Goal: Task Accomplishment & Management: Complete application form

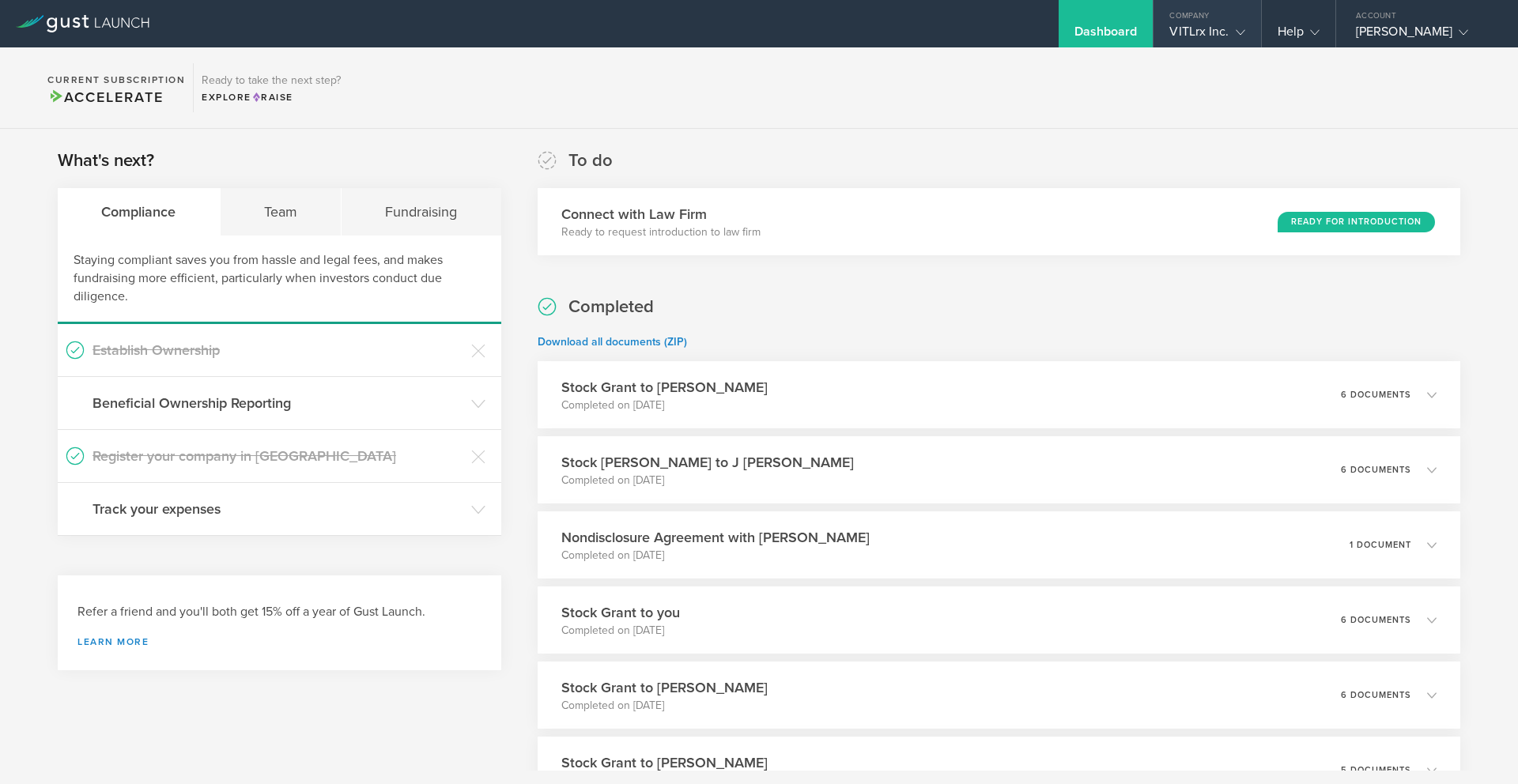
click at [1209, 33] on div "VITLrx Inc." at bounding box center [1206, 35] width 75 height 24
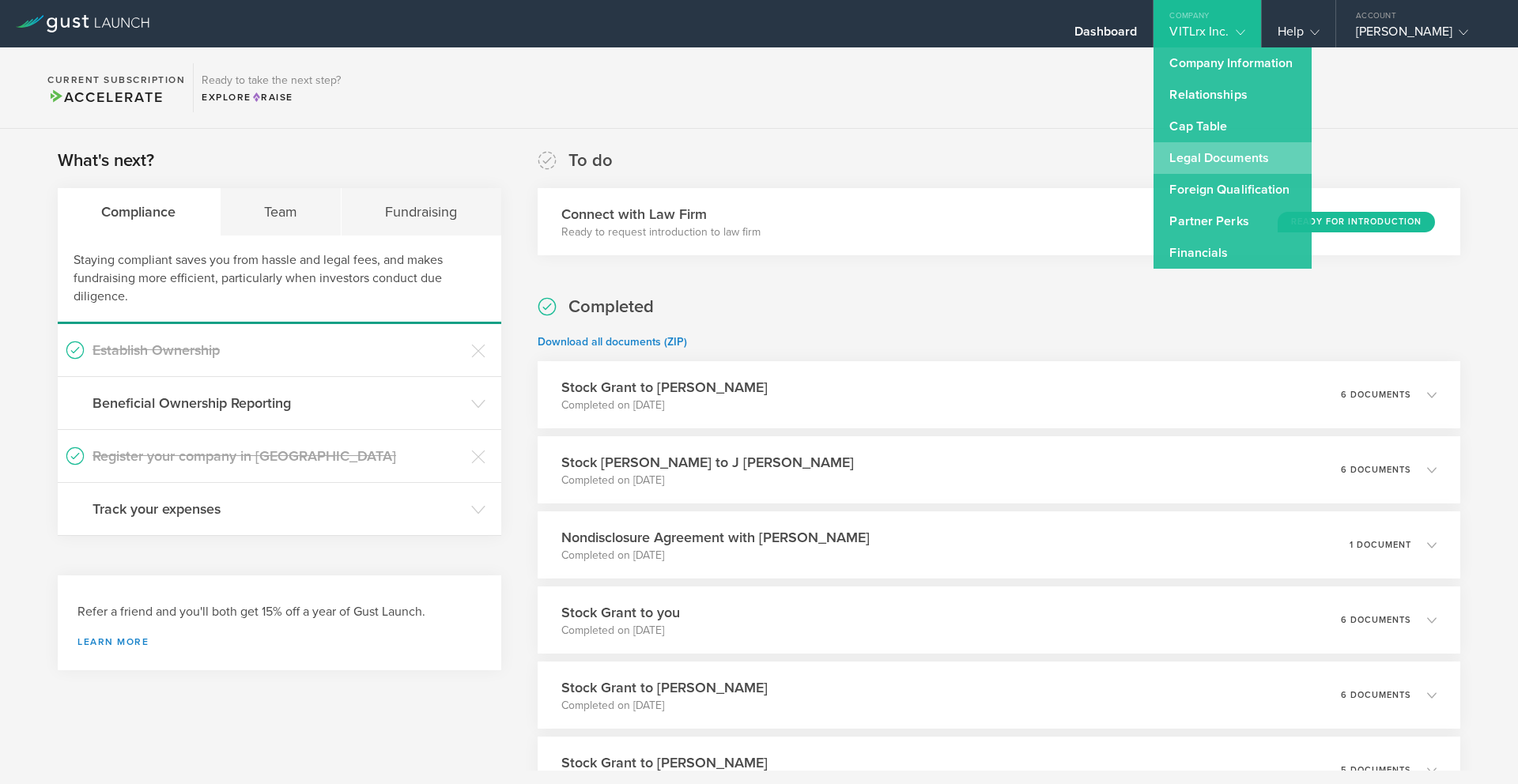
click at [1184, 161] on link "Legal Documents" at bounding box center [1232, 158] width 158 height 31
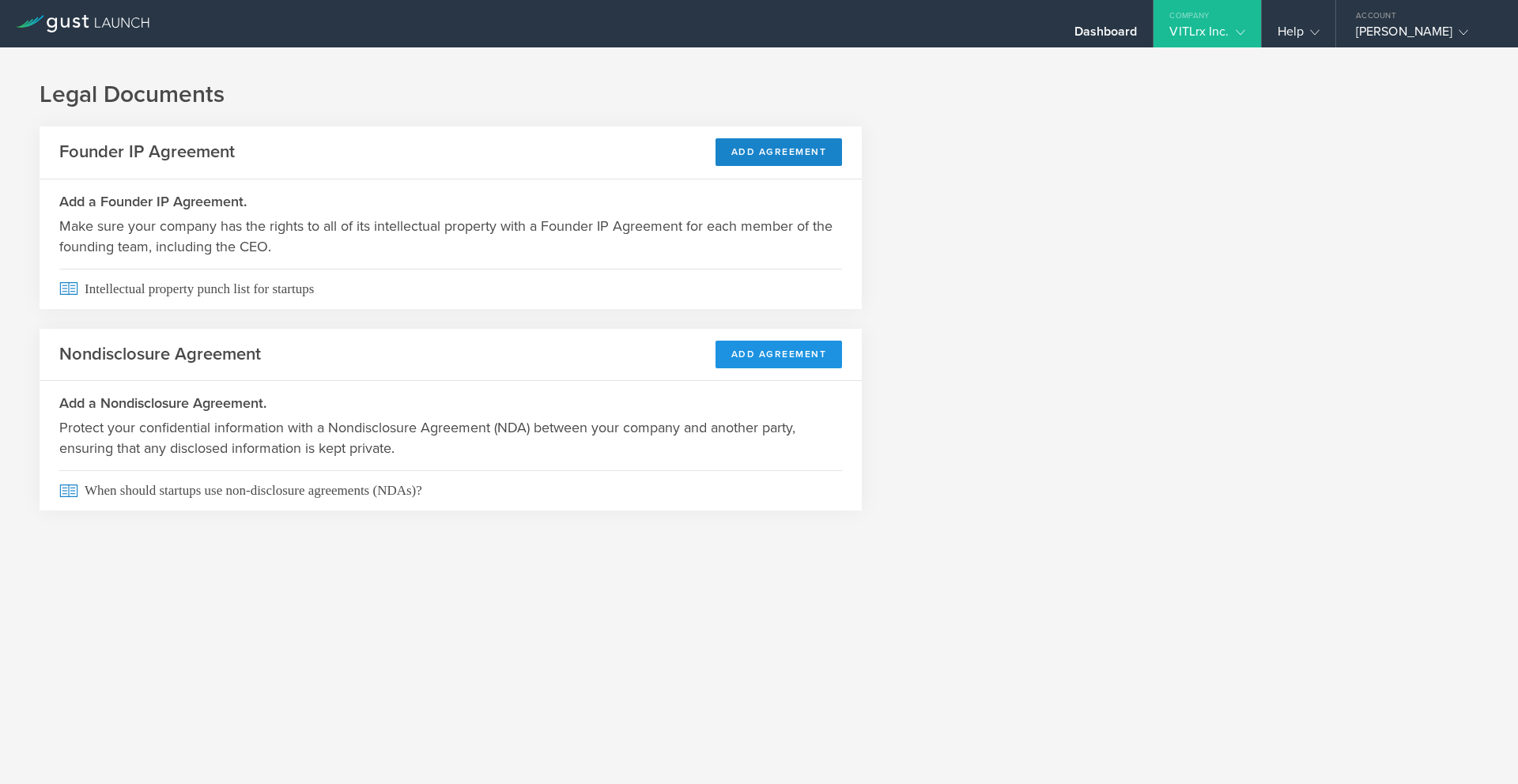
click at [770, 358] on button "Add Agreement" at bounding box center [779, 354] width 127 height 28
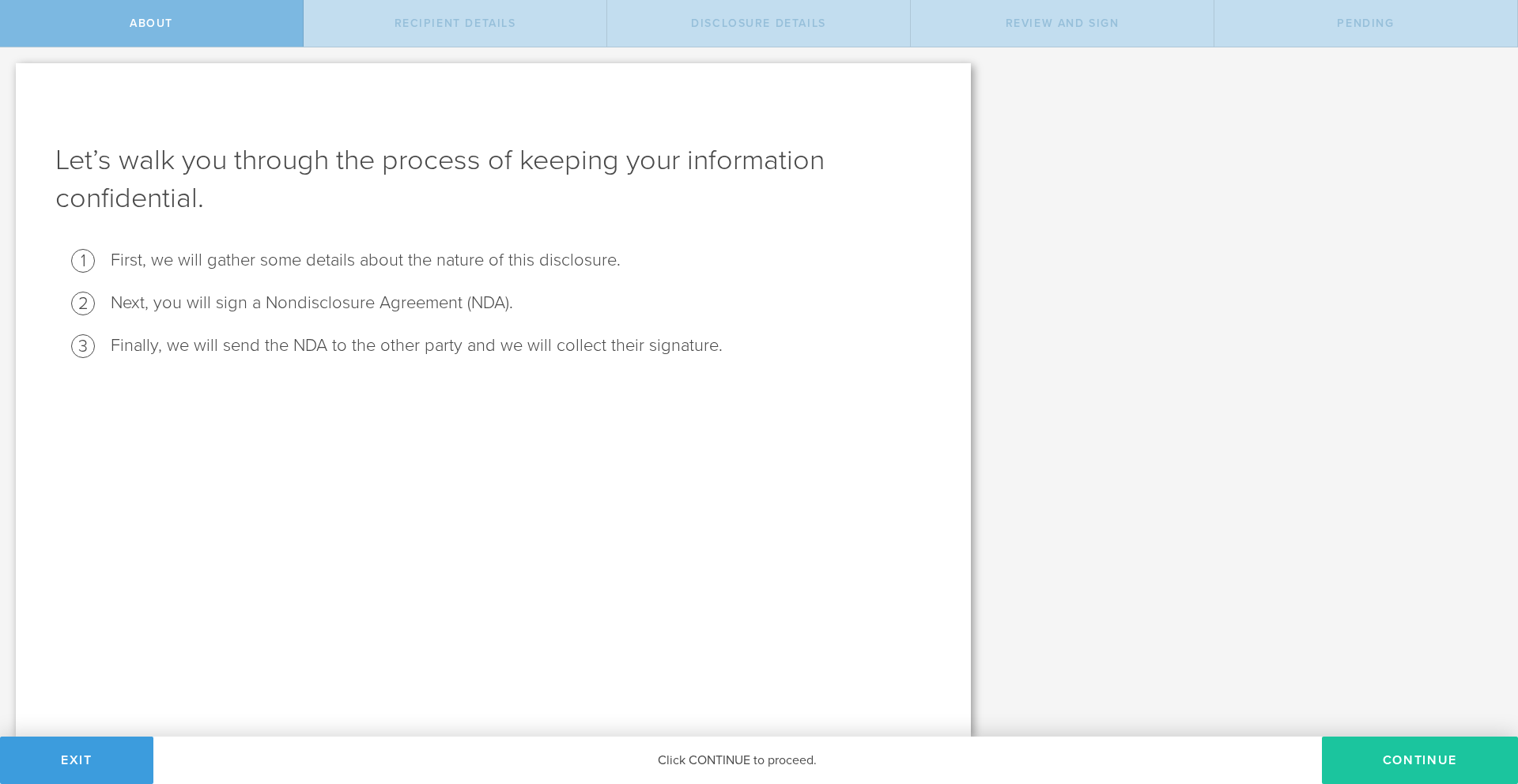
click at [1388, 765] on button "Continue" at bounding box center [1420, 760] width 196 height 47
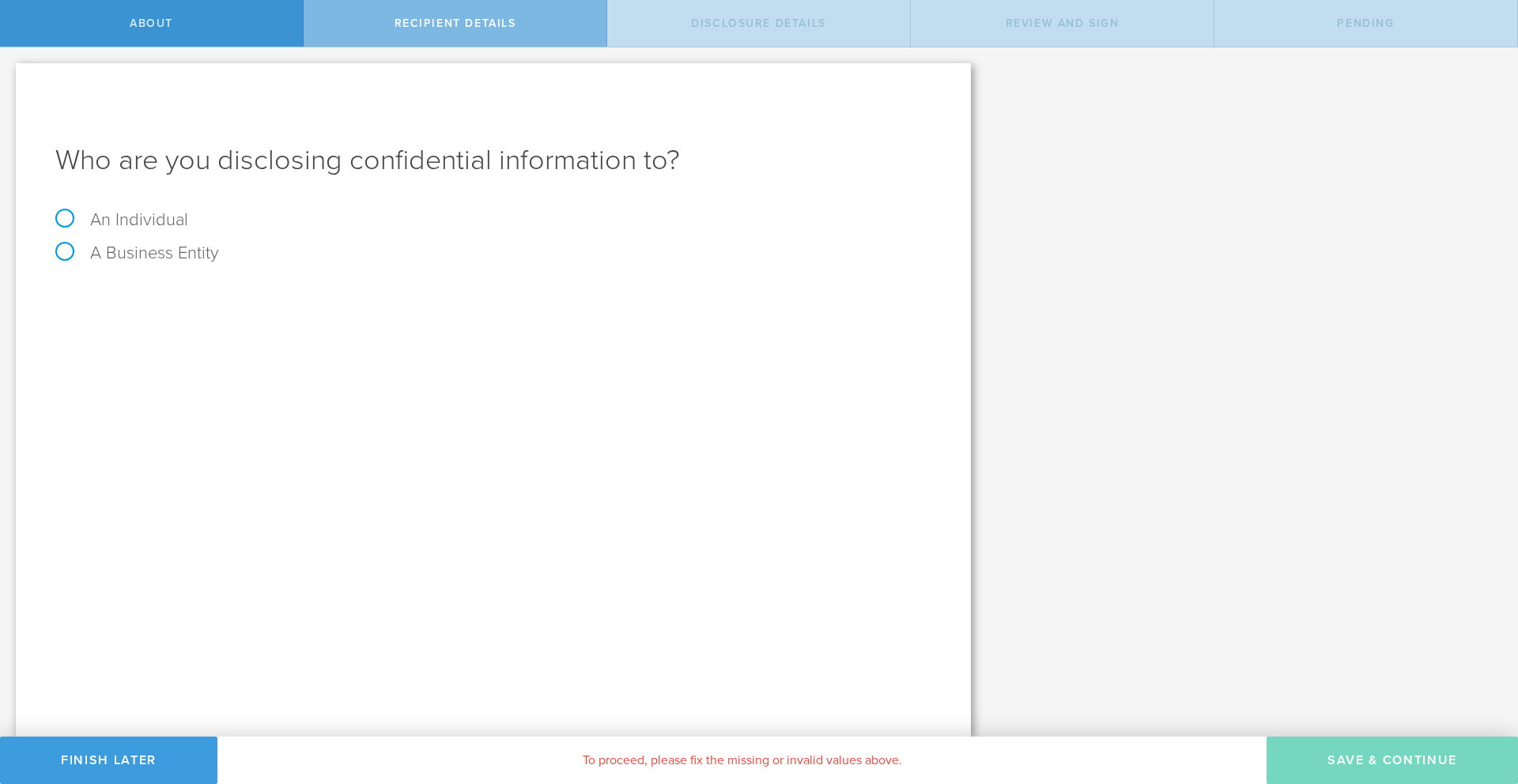
click at [69, 255] on label "A Business Entity" at bounding box center [138, 253] width 164 height 20
click at [10, 73] on input "A Business Entity" at bounding box center [5, 60] width 10 height 25
radio input "true"
click at [66, 218] on label "An Individual" at bounding box center [122, 219] width 133 height 20
click at [10, 73] on input "An Individual" at bounding box center [5, 60] width 10 height 25
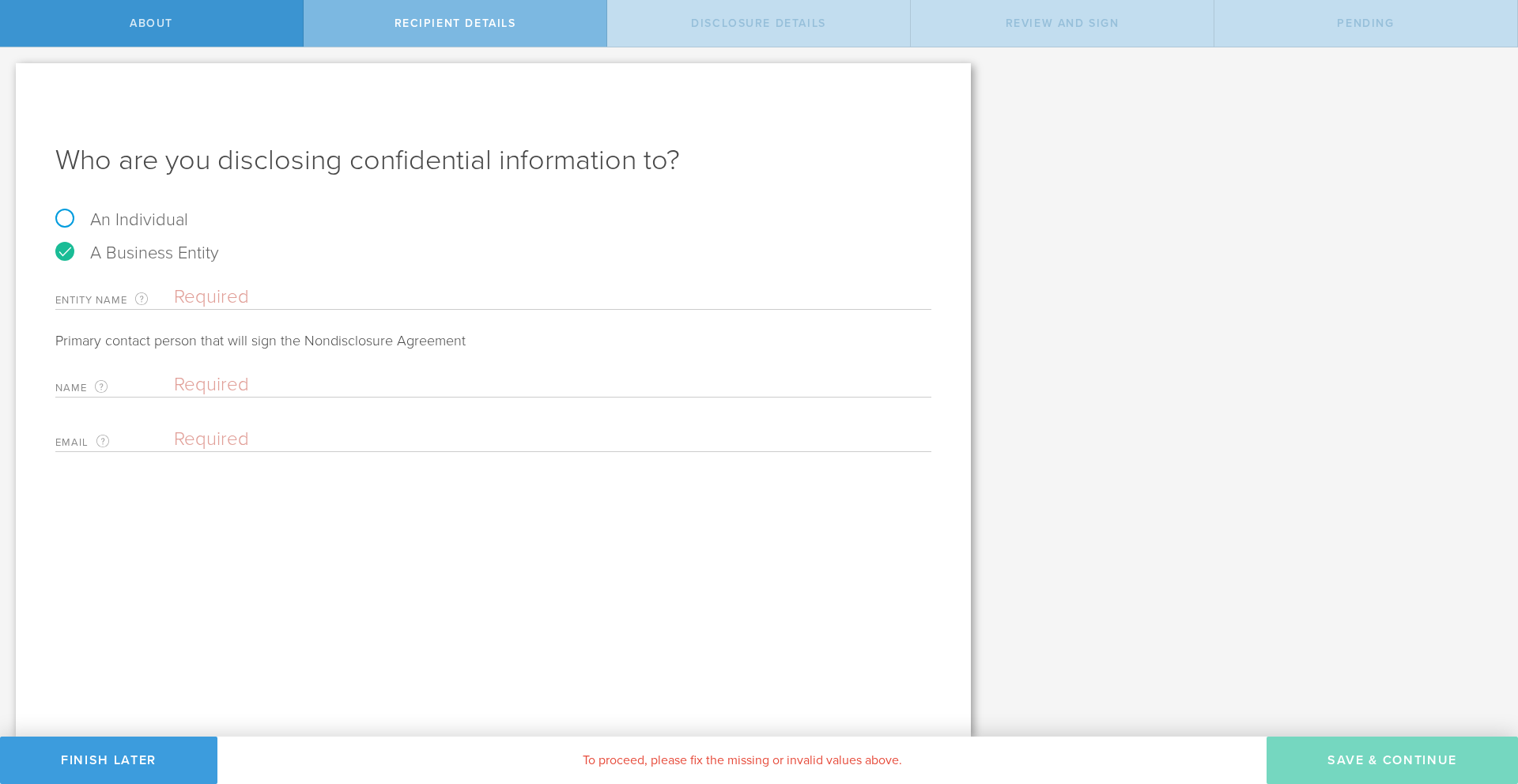
radio input "true"
click at [57, 247] on label "A Business Entity" at bounding box center [138, 253] width 164 height 20
click at [10, 73] on input "A Business Entity" at bounding box center [5, 60] width 10 height 25
radio input "true"
click at [268, 299] on input "text" at bounding box center [552, 297] width 757 height 24
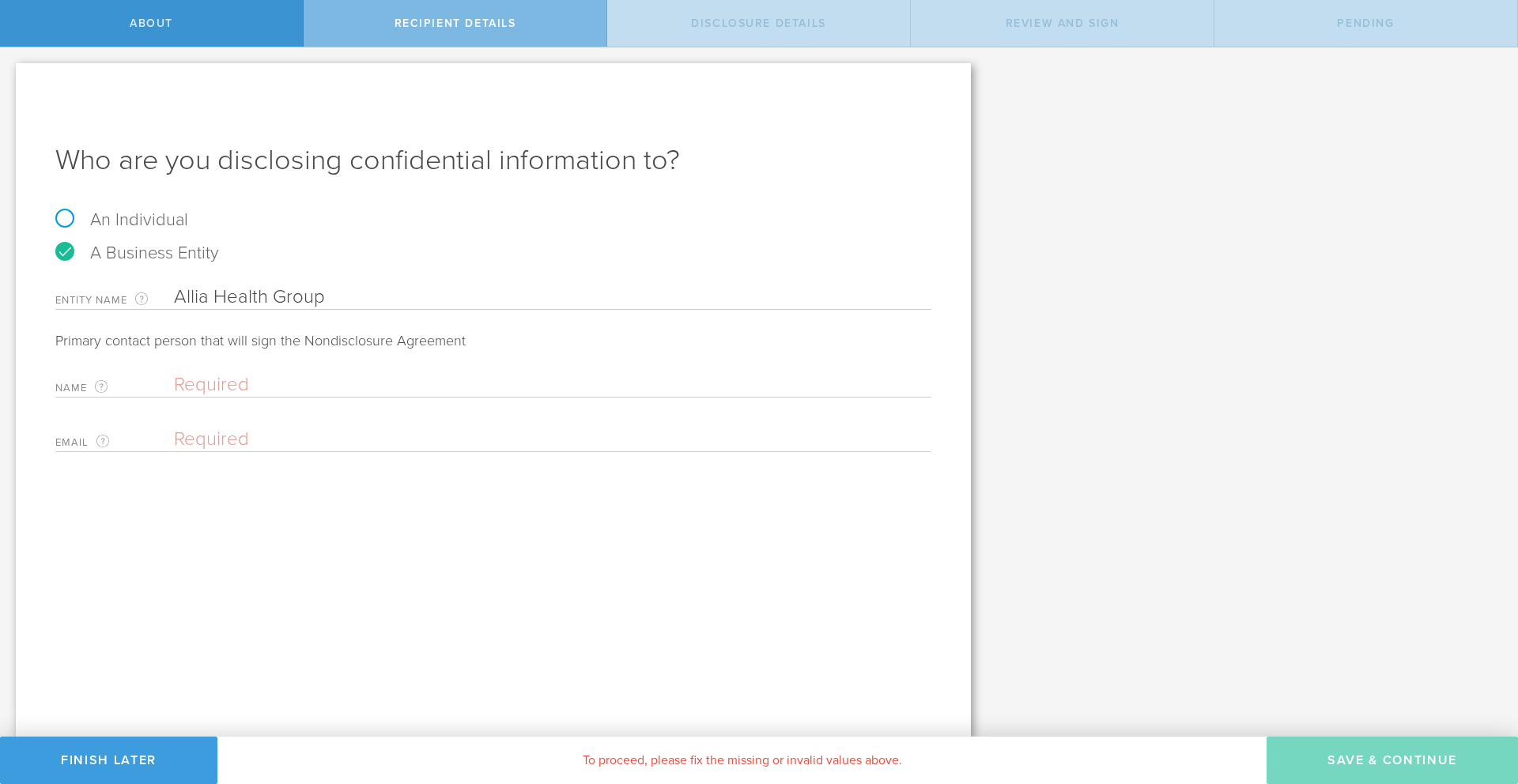
type input "Allia Health Group"
click at [278, 380] on input "text" at bounding box center [549, 385] width 750 height 24
type input "[PERSON_NAME]"
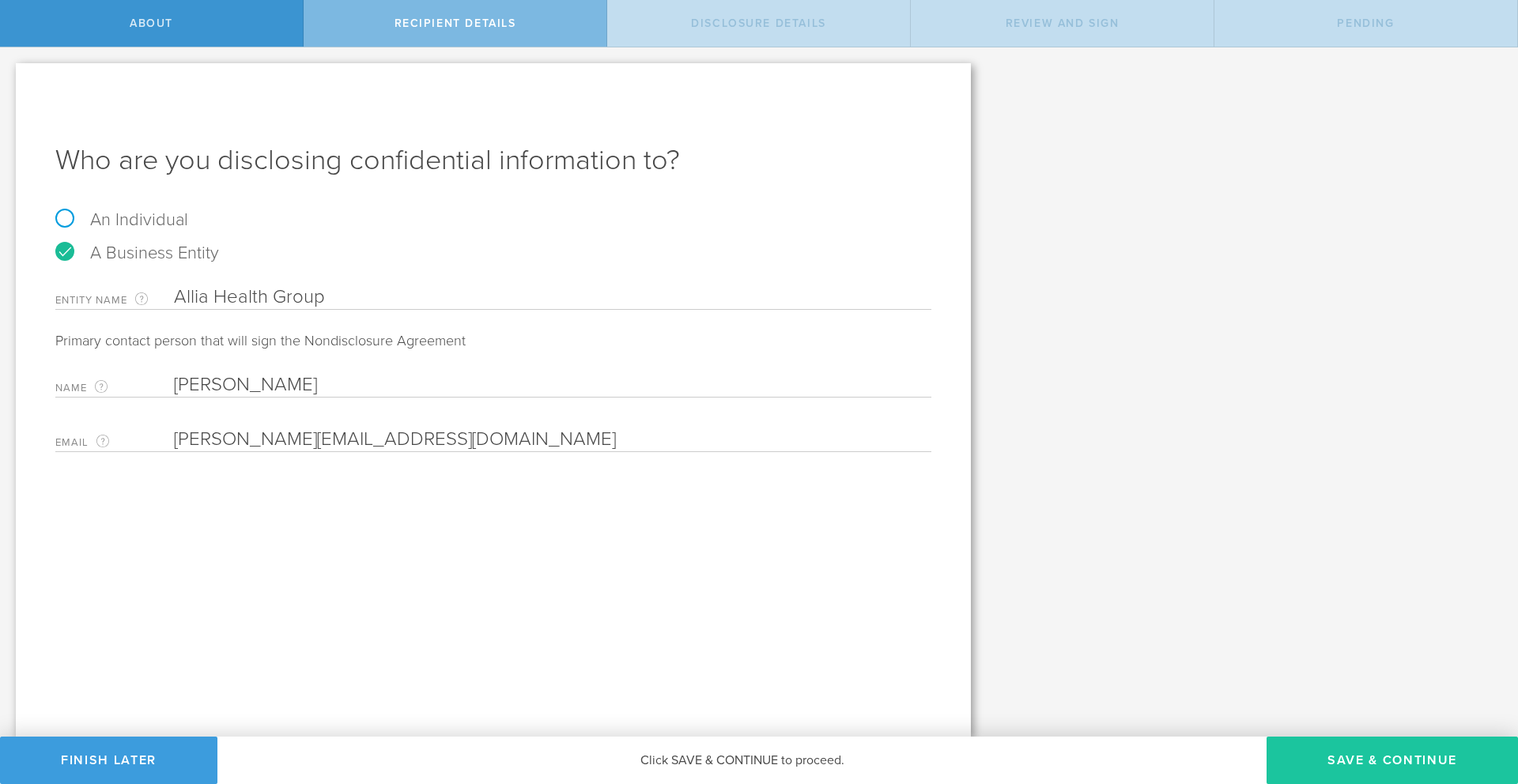
type input "[PERSON_NAME][EMAIL_ADDRESS][DOMAIN_NAME]"
click at [1368, 756] on button "Save & Continue" at bounding box center [1392, 760] width 252 height 47
select select "string:5 years"
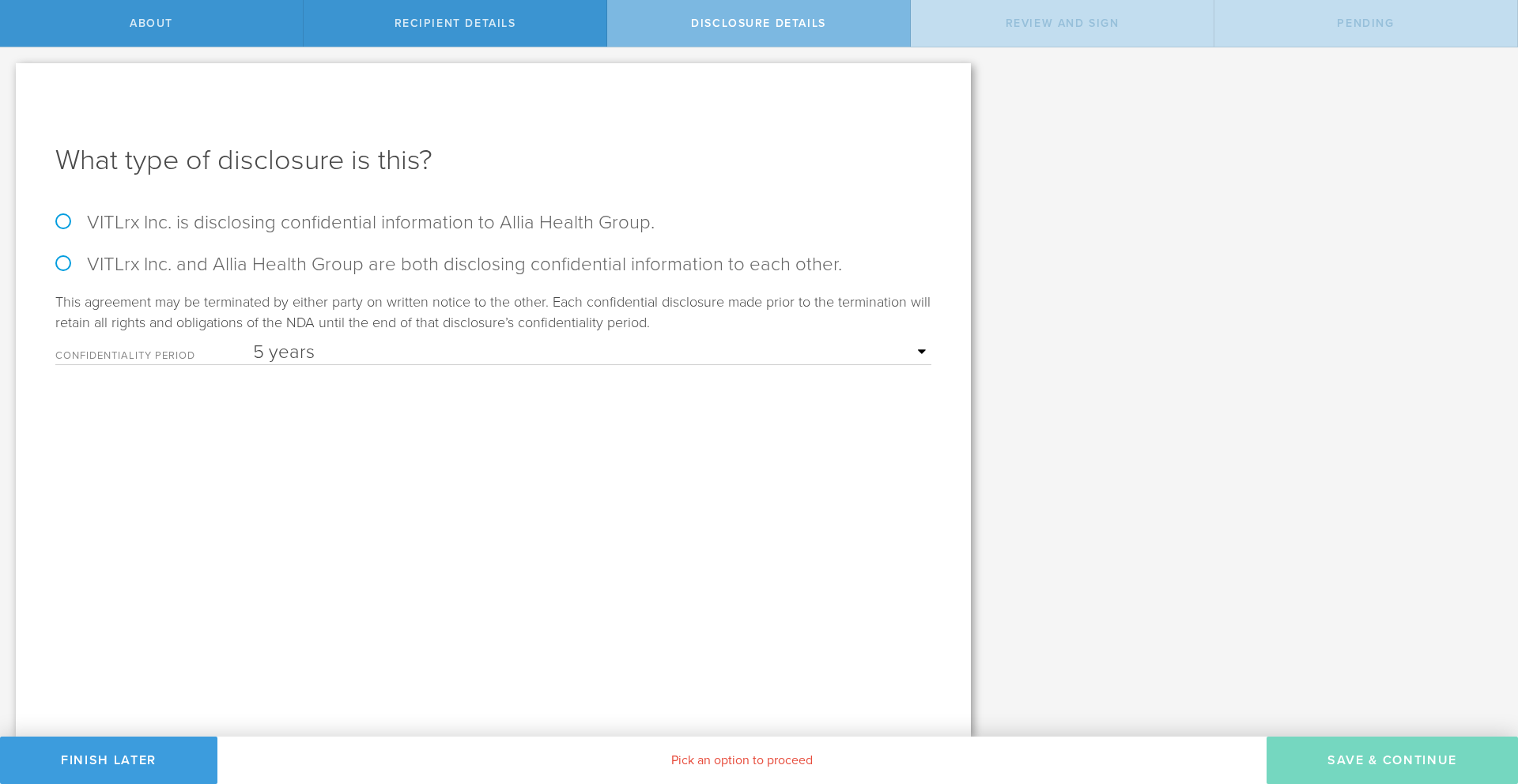
click at [67, 229] on label "VITLrx Inc. is disclosing confidential information to Allia Health Group." at bounding box center [494, 222] width 876 height 23
click at [10, 81] on input "VITLrx Inc. is disclosing confidential information to Allia Health Group." at bounding box center [5, 63] width 10 height 33
radio input "true"
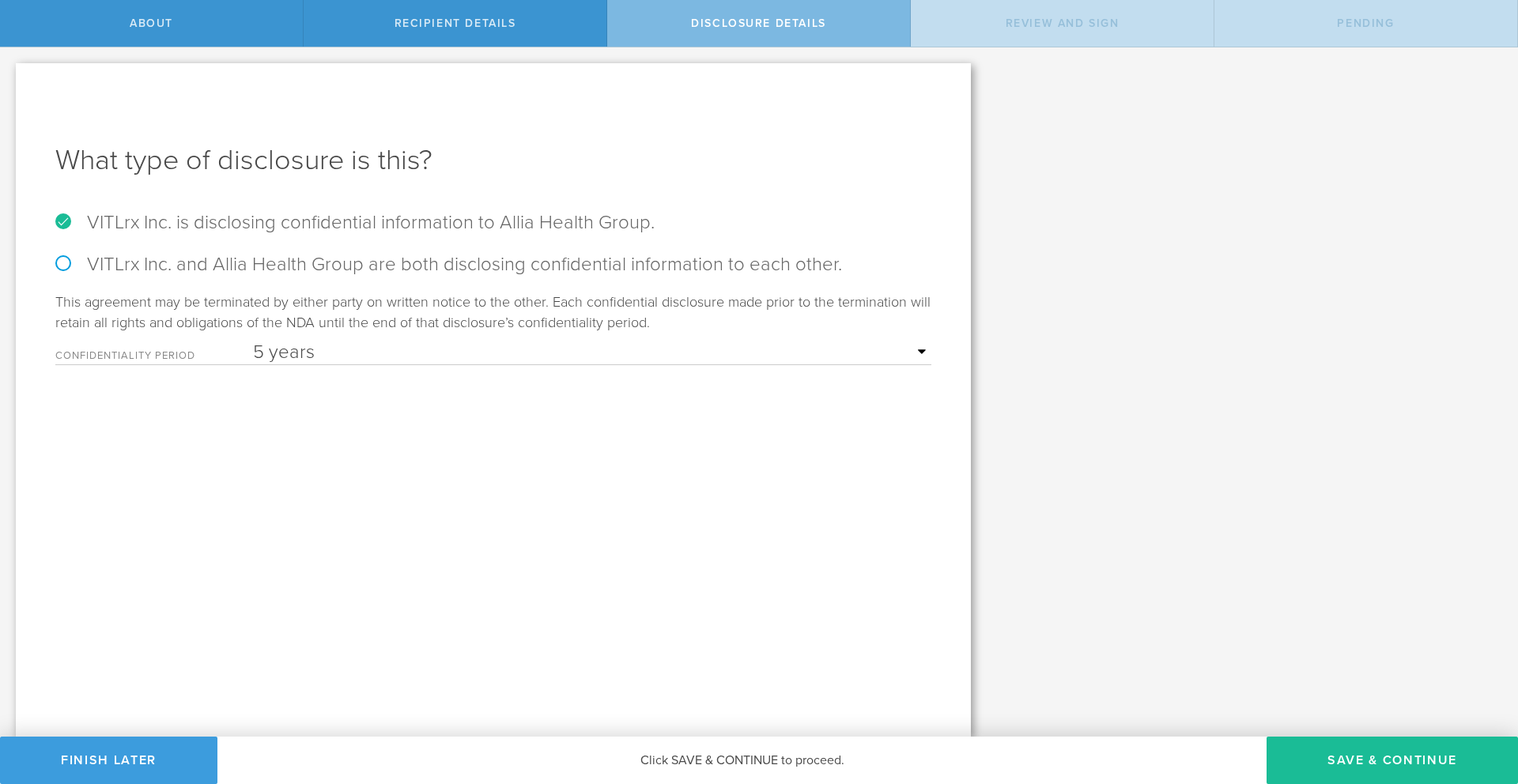
click at [68, 268] on label "VITLrx Inc. and Allia Health Group are both disclosing confidential information…" at bounding box center [494, 264] width 876 height 23
click at [10, 81] on input "VITLrx Inc. and Allia Health Group are both disclosing confidential information…" at bounding box center [5, 63] width 10 height 33
radio input "true"
click at [71, 221] on label "VITLrx Inc. is disclosing confidential information to Allia Health Group." at bounding box center [494, 222] width 876 height 23
click at [10, 81] on input "VITLrx Inc. is disclosing confidential information to Allia Health Group." at bounding box center [5, 63] width 10 height 33
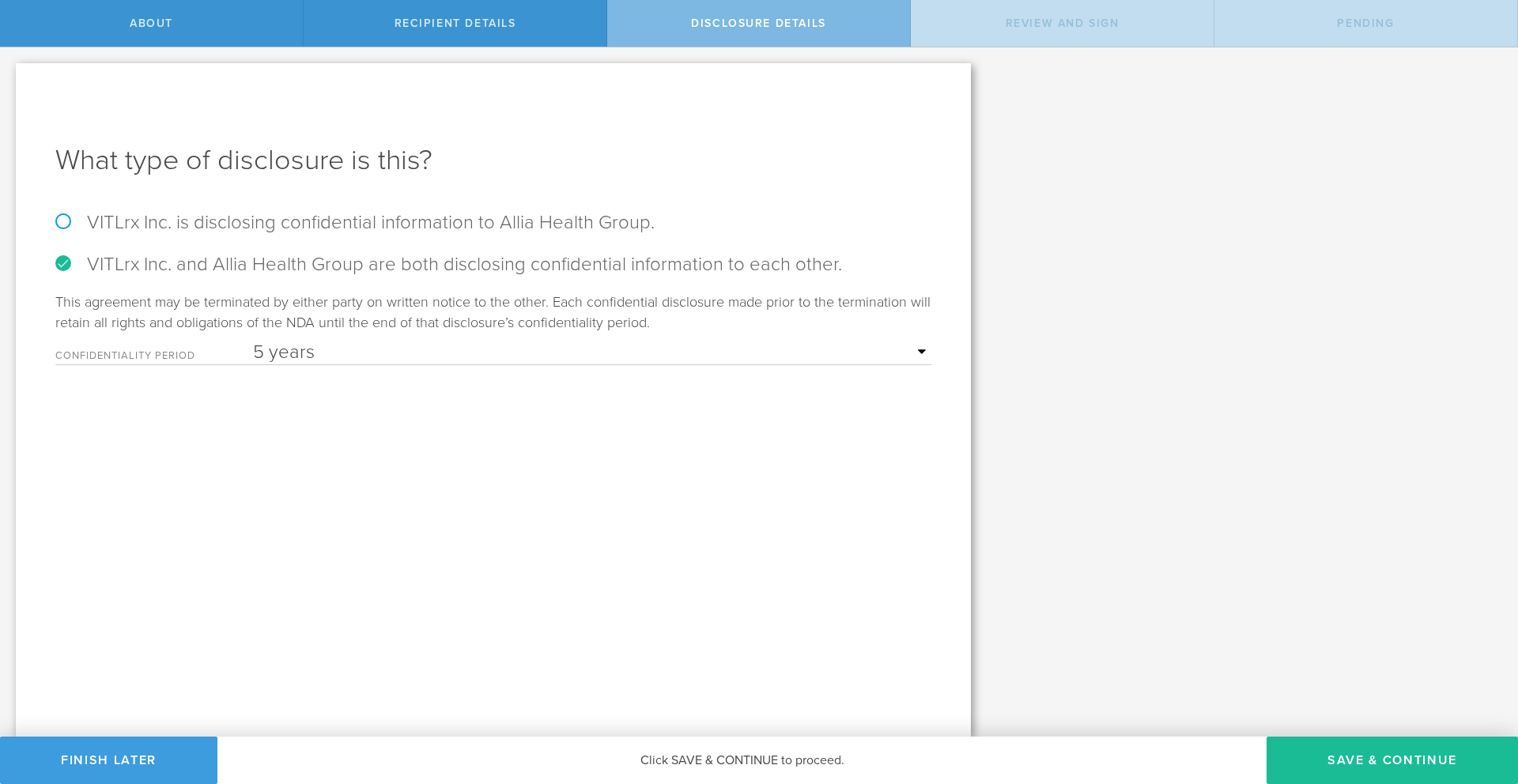
radio input "true"
click at [1359, 751] on button "Save & Continue" at bounding box center [1392, 760] width 252 height 47
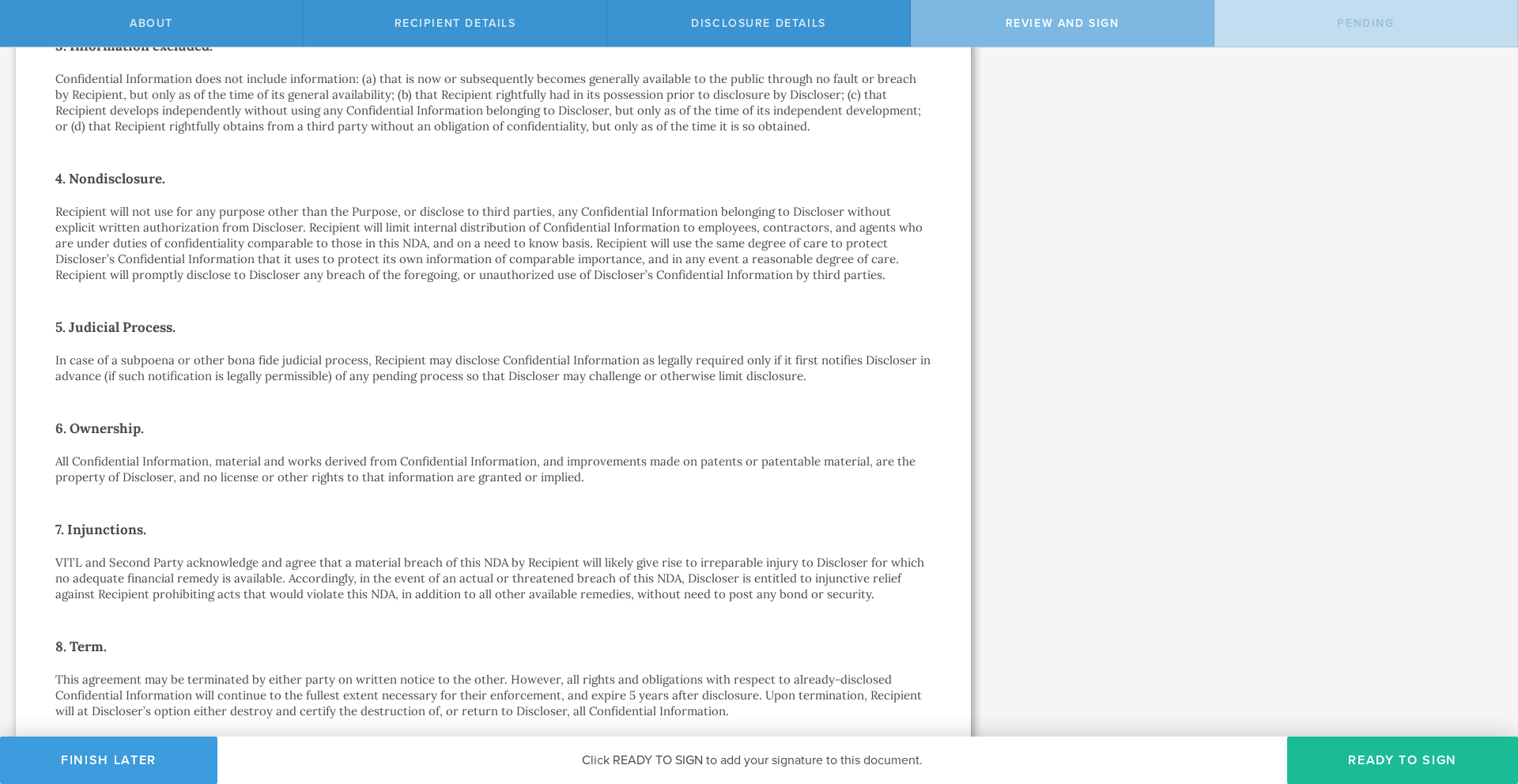
scroll to position [875, 0]
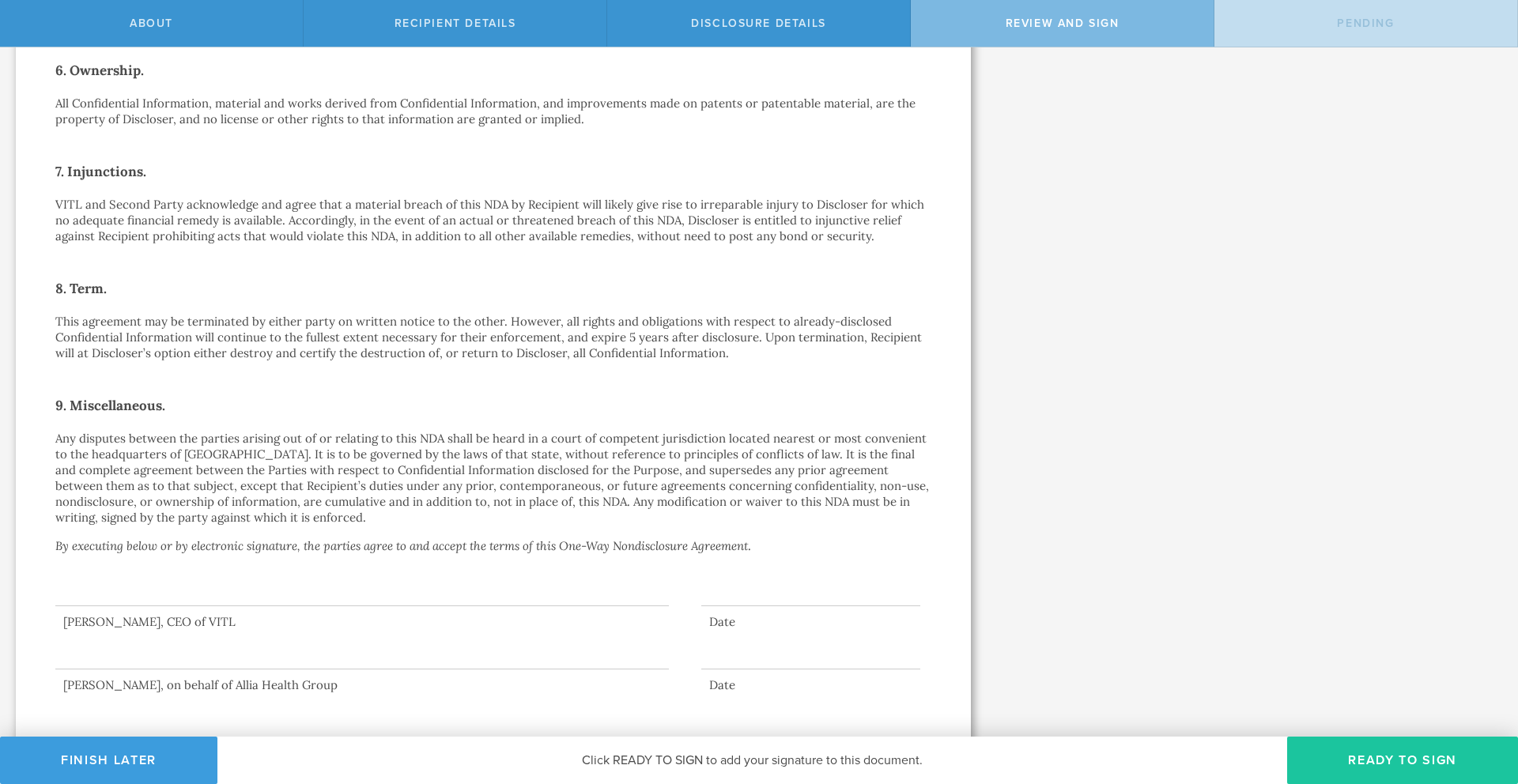
click at [1317, 760] on button "Ready to Sign" at bounding box center [1402, 760] width 230 height 47
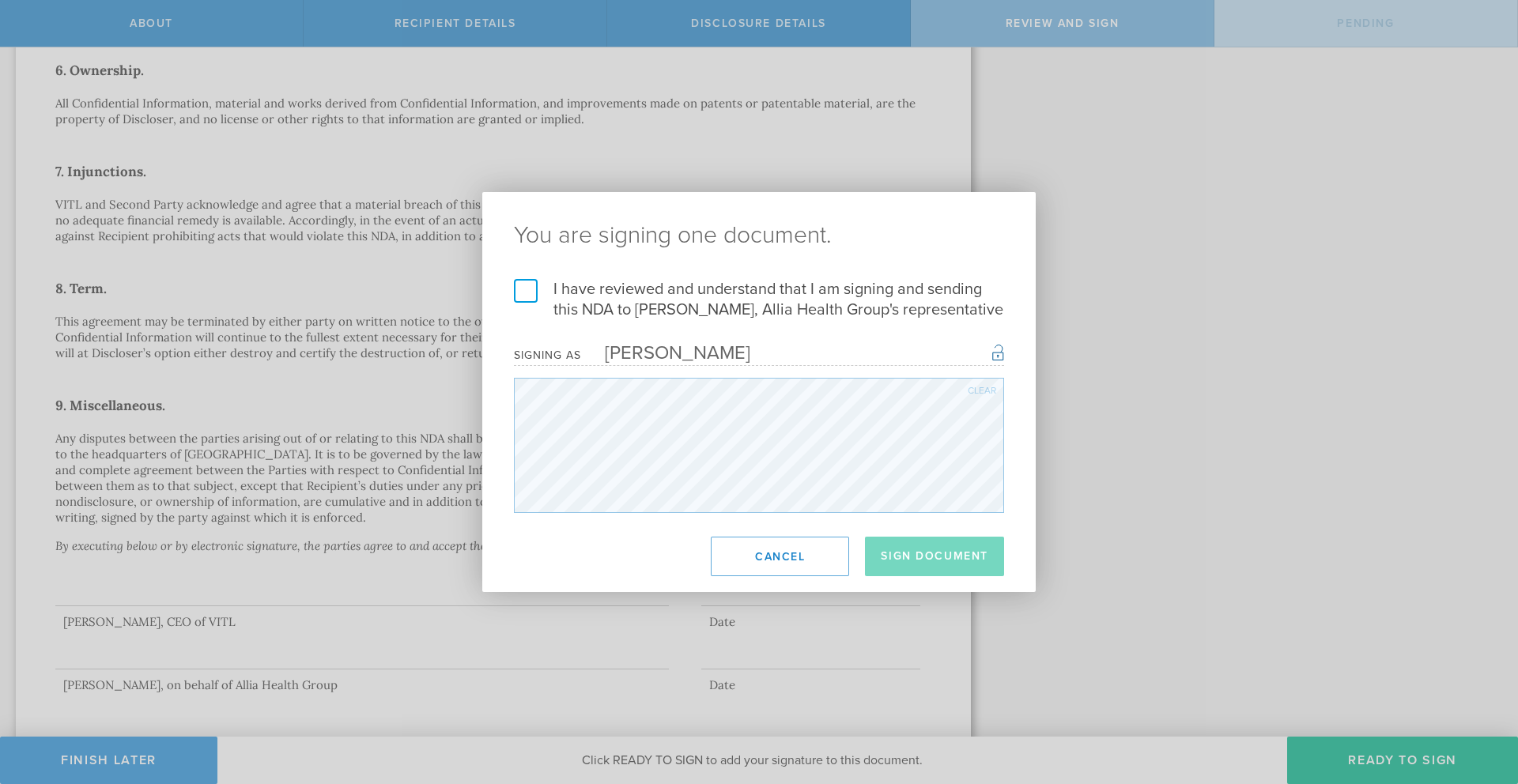
click at [534, 299] on label "I have reviewed and understand that I am signing and sending this NDA to [PERSO…" at bounding box center [759, 300] width 491 height 41
click at [0, 0] on input "I have reviewed and understand that I am signing and sending this NDA to [PERSO…" at bounding box center [0, 0] width 0 height 0
click at [924, 560] on button "Sign Document" at bounding box center [935, 556] width 139 height 40
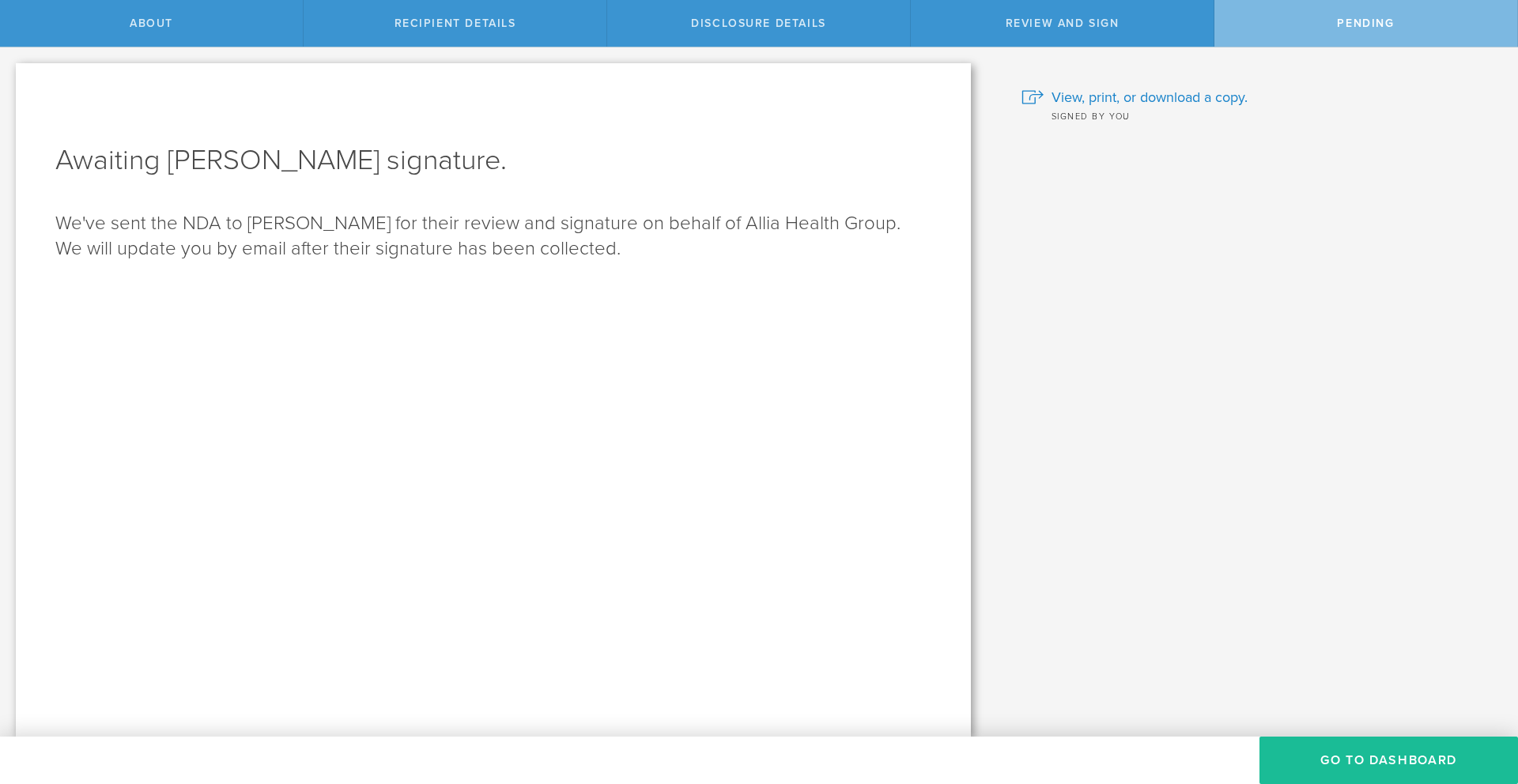
scroll to position [0, 0]
click at [1416, 756] on button "Go to dashboard" at bounding box center [1389, 760] width 258 height 47
